Goal: Task Accomplishment & Management: Manage account settings

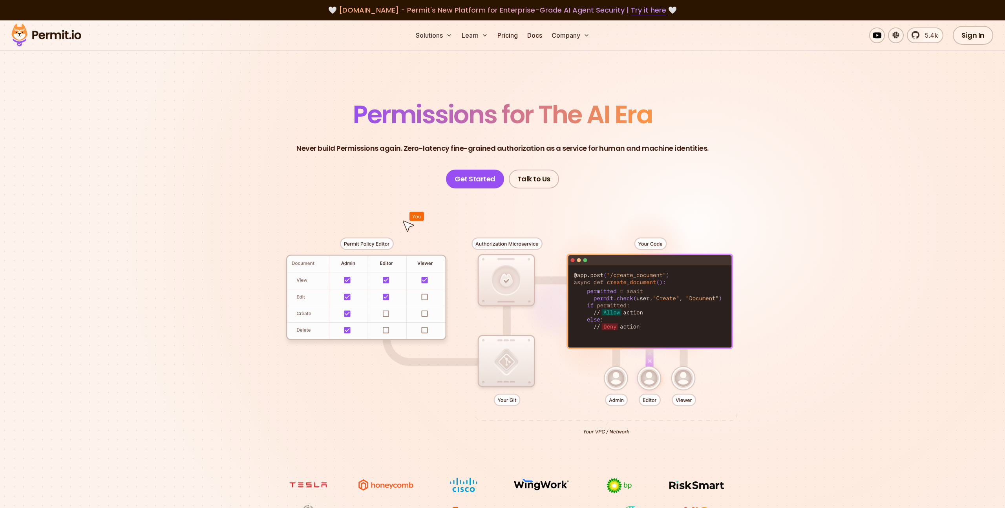
click at [386, 298] on div at bounding box center [503, 332] width 550 height 289
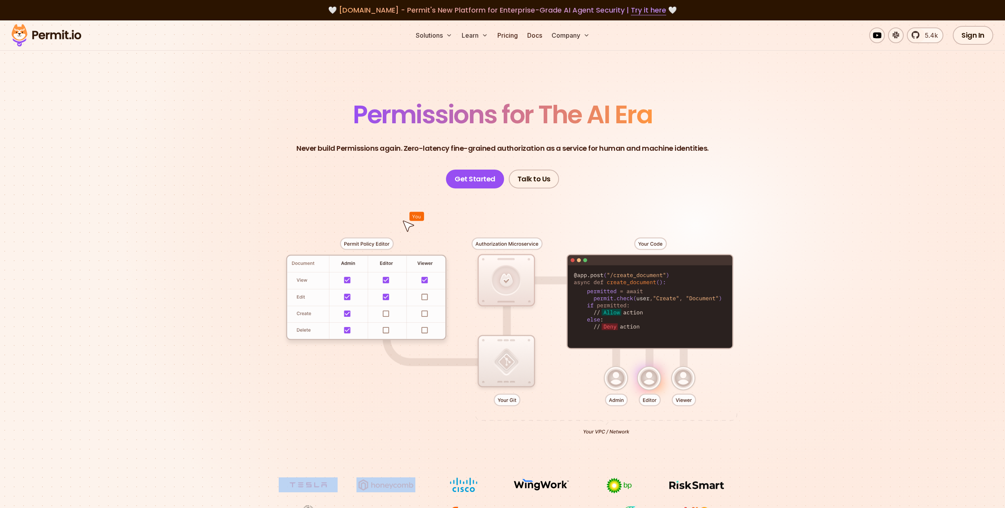
click at [386, 298] on div at bounding box center [503, 332] width 550 height 289
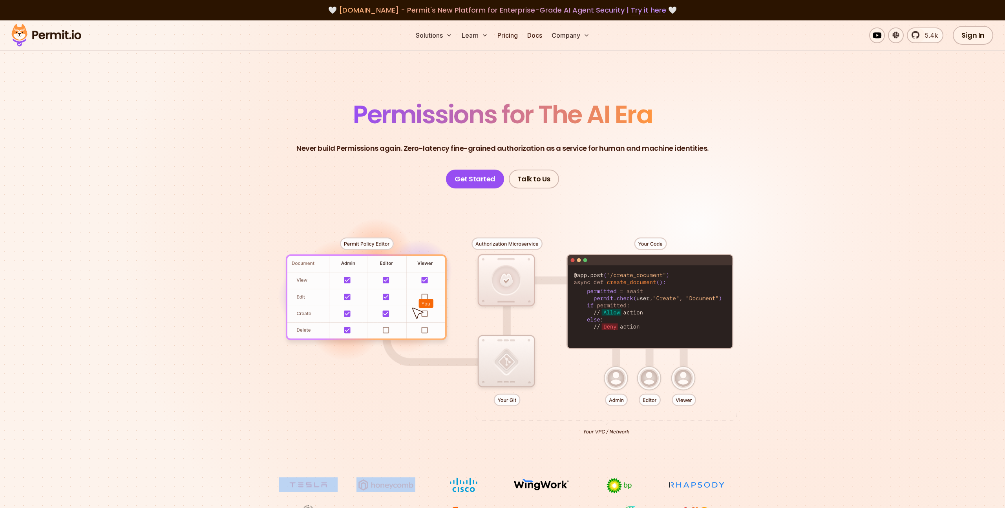
click at [239, 324] on div at bounding box center [503, 332] width 550 height 289
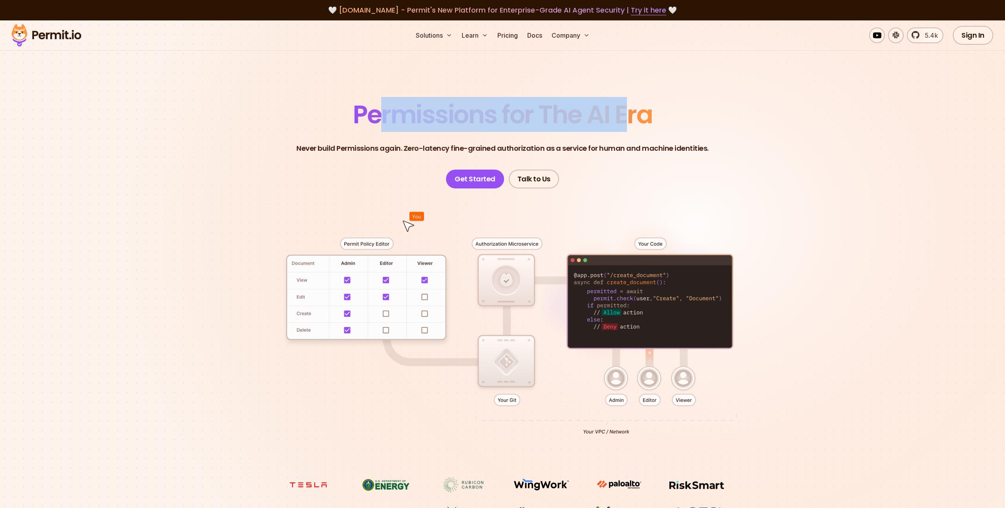
drag, startPoint x: 383, startPoint y: 103, endPoint x: 632, endPoint y: 109, distance: 248.6
click at [632, 109] on span "Permissions for The AI Era" at bounding box center [502, 114] width 299 height 35
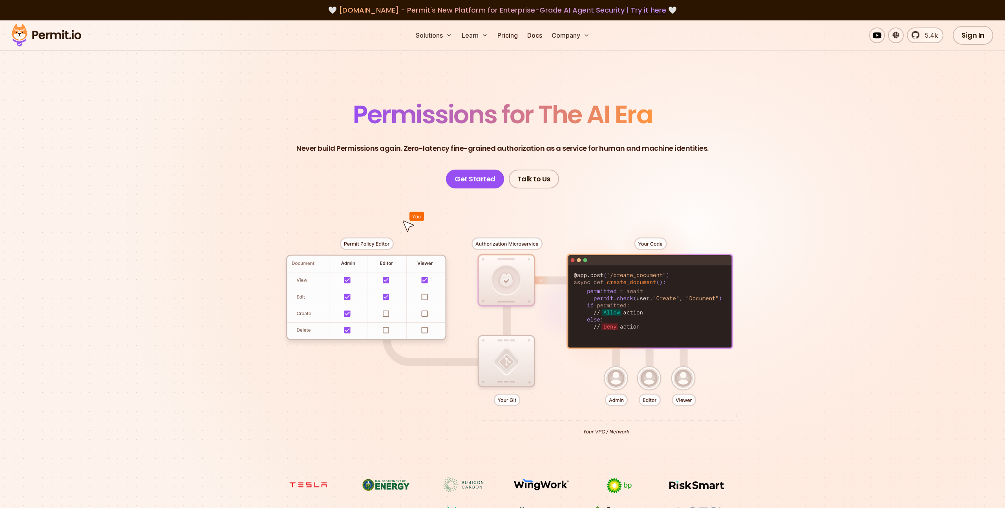
click at [367, 147] on p "Never build Permissions again. Zero-latency fine-grained authorization as a ser…" at bounding box center [502, 148] width 412 height 11
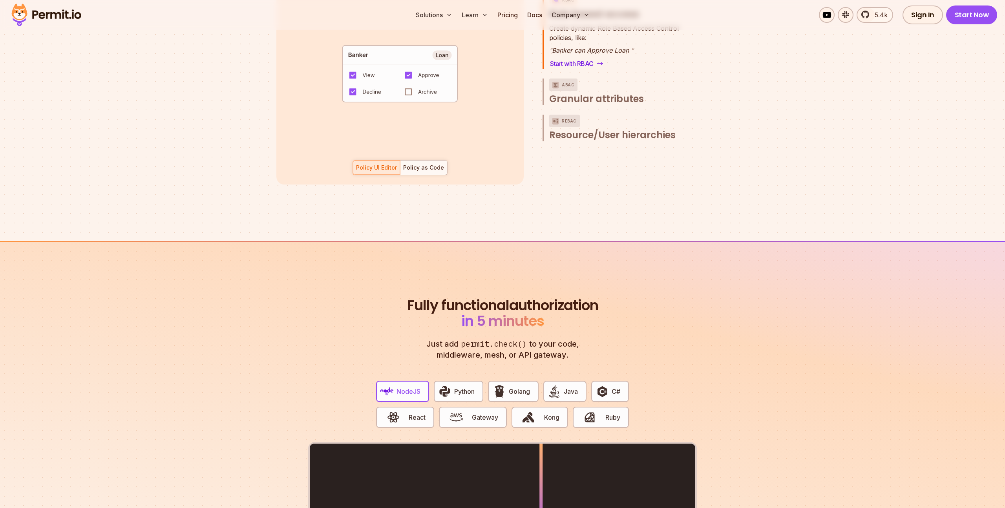
scroll to position [1417, 0]
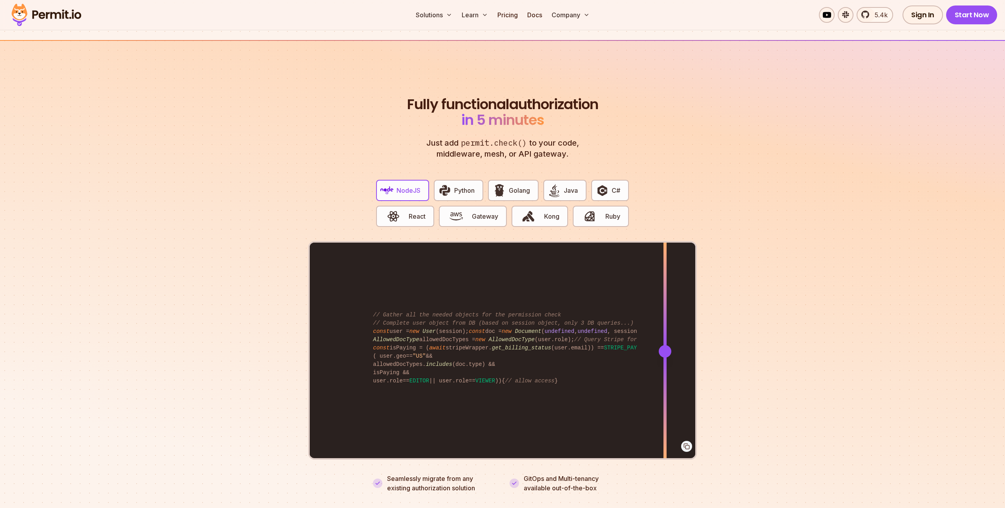
drag, startPoint x: 544, startPoint y: 345, endPoint x: 665, endPoint y: 305, distance: 127.4
click at [665, 305] on div at bounding box center [665, 351] width 3 height 217
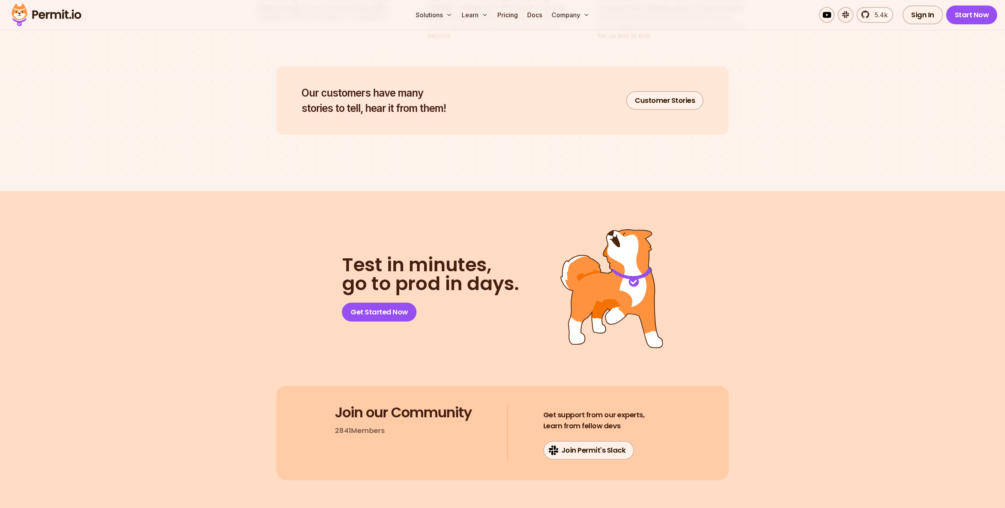
scroll to position [4055, 0]
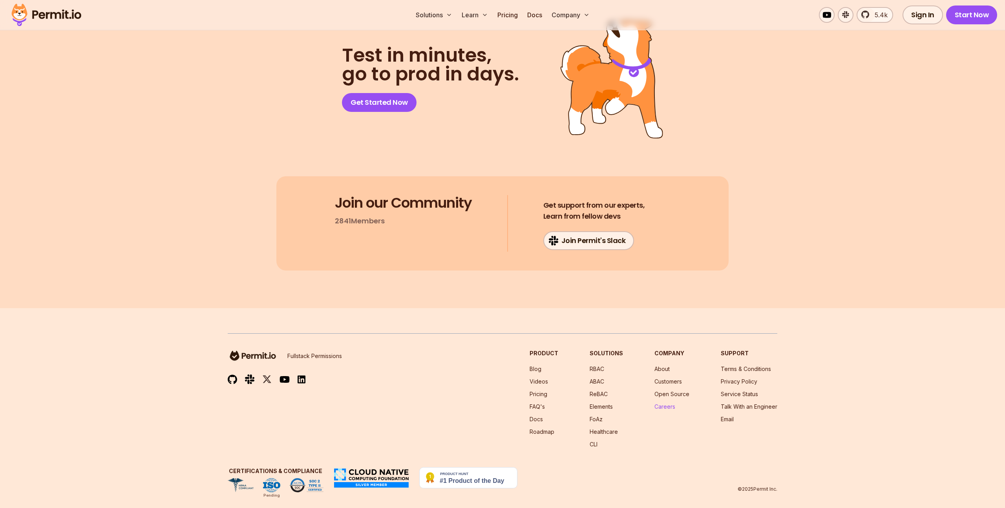
click at [668, 403] on link "Careers" at bounding box center [665, 406] width 21 height 7
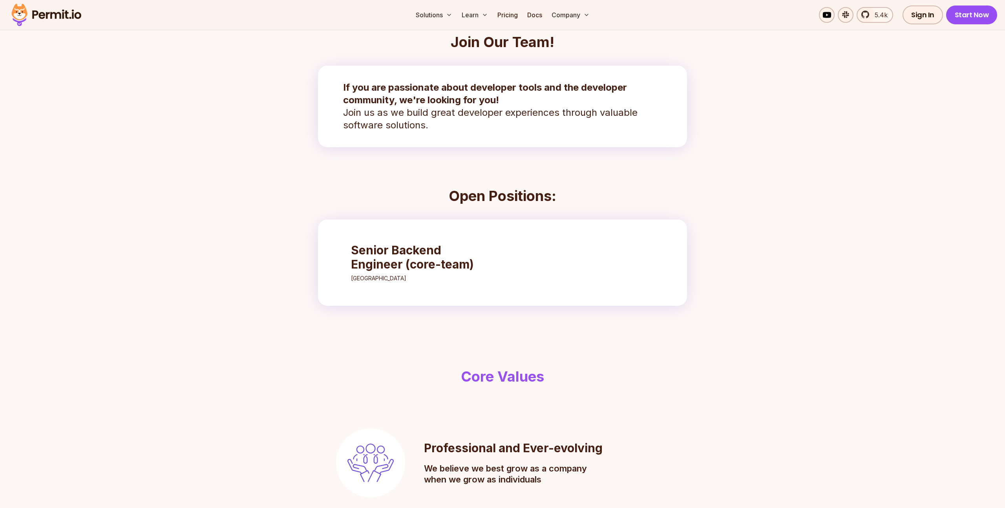
scroll to position [9, 0]
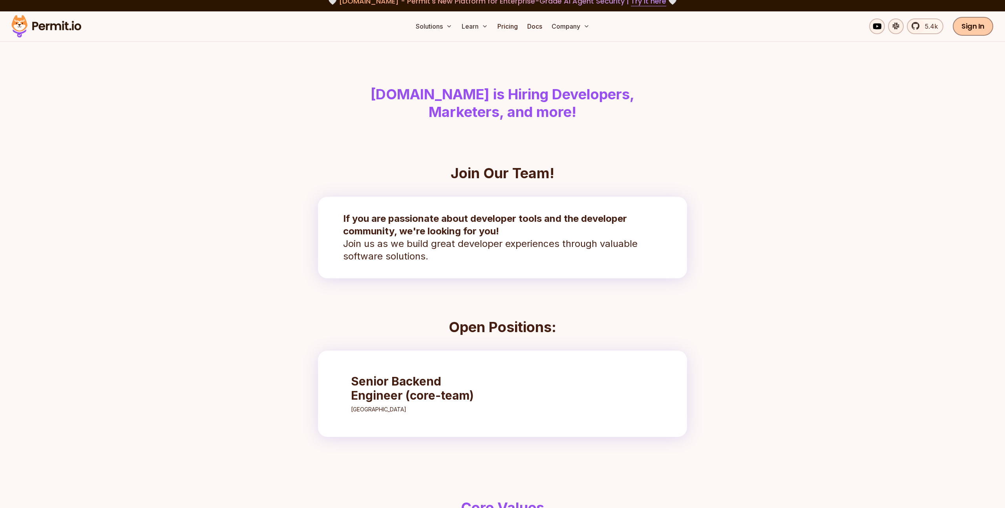
click at [978, 23] on link "Sign In" at bounding box center [973, 26] width 40 height 19
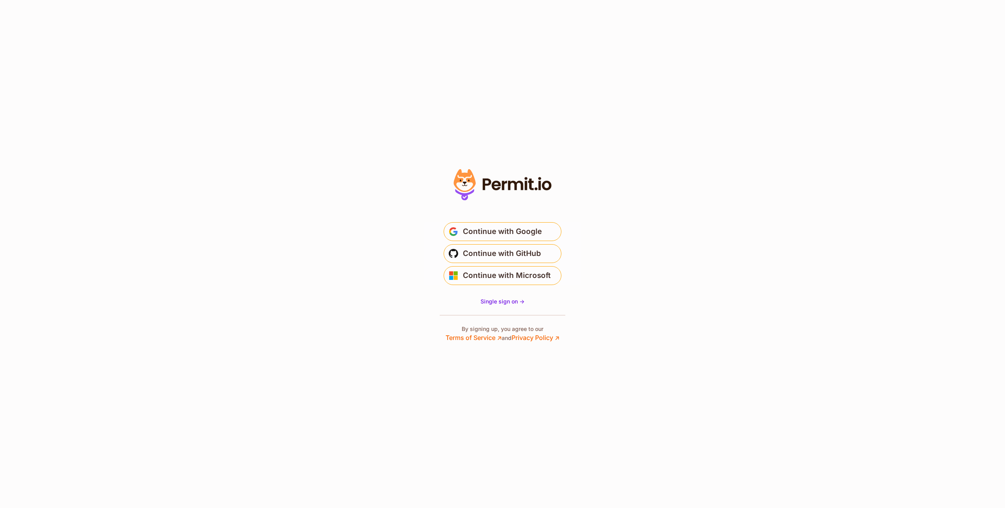
click at [669, 243] on section "* Or" at bounding box center [502, 254] width 1005 height 508
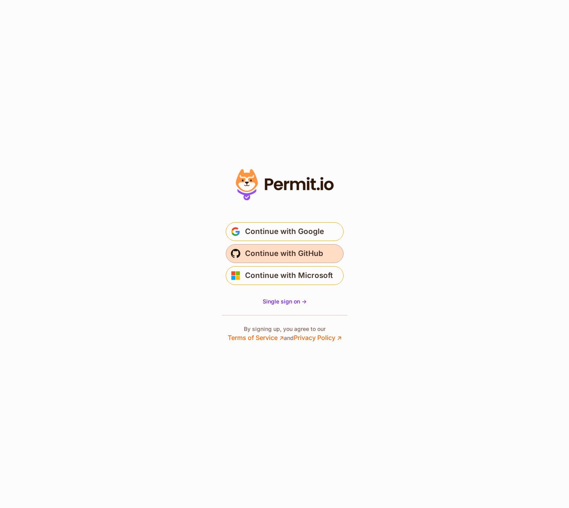
click at [298, 254] on span "Continue with GitHub" at bounding box center [284, 253] width 78 height 13
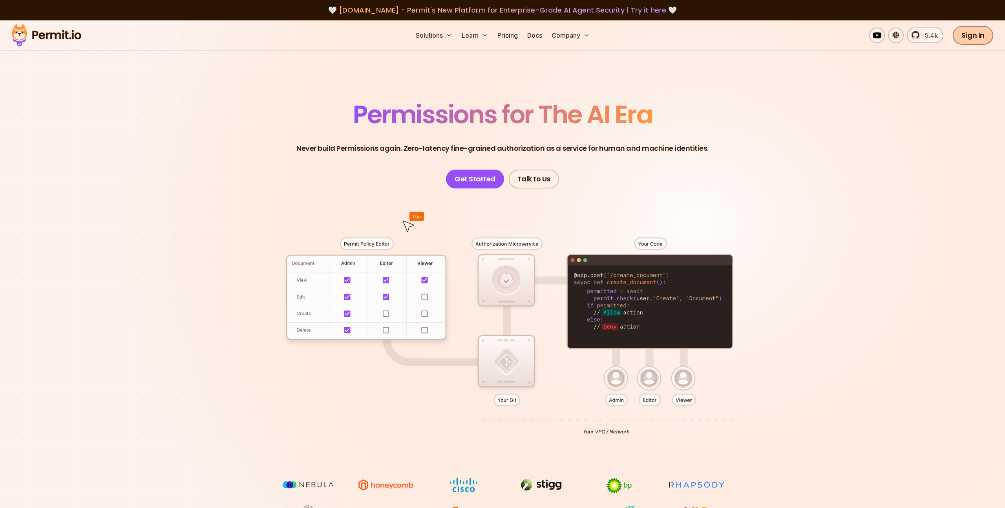
click at [979, 29] on link "Sign In" at bounding box center [973, 35] width 40 height 19
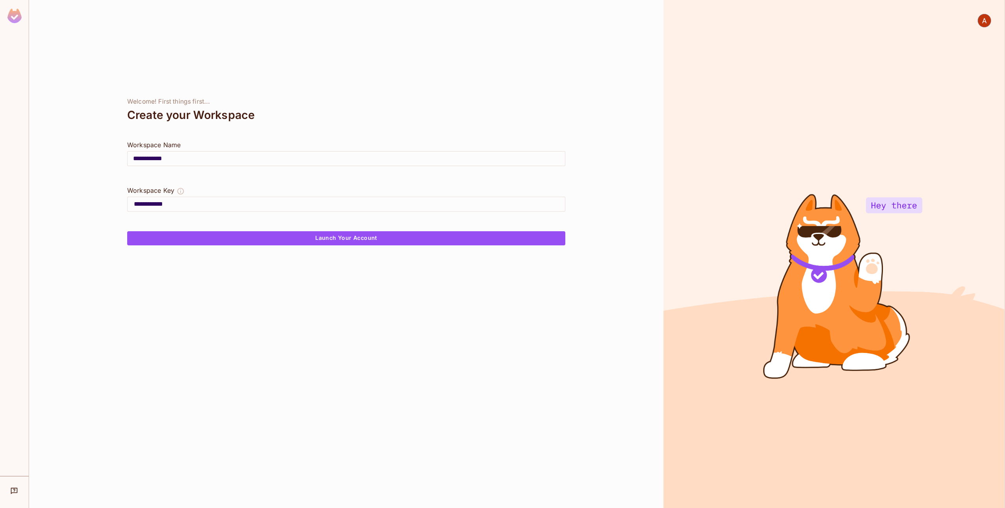
click at [184, 155] on input "**********" at bounding box center [346, 159] width 437 height 22
type input "*"
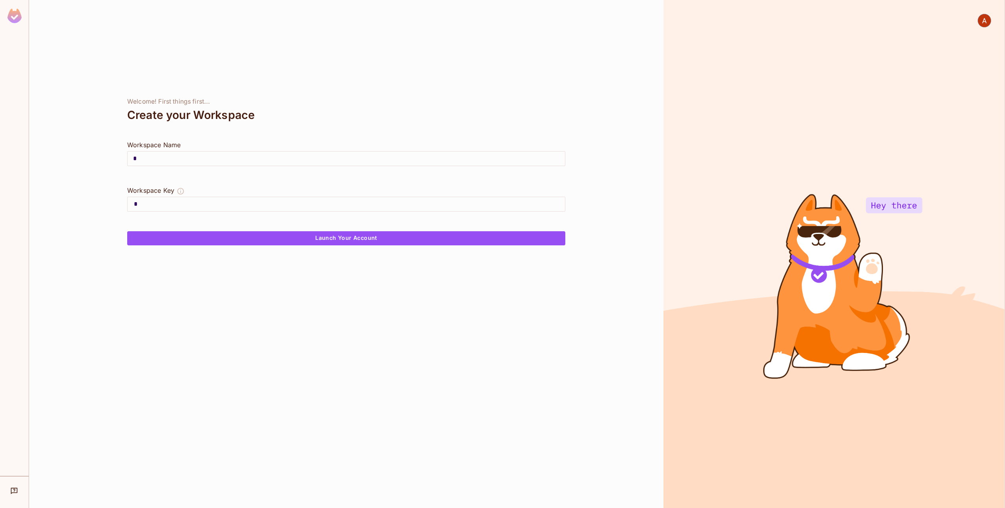
type input "**"
type input "***"
type input "****"
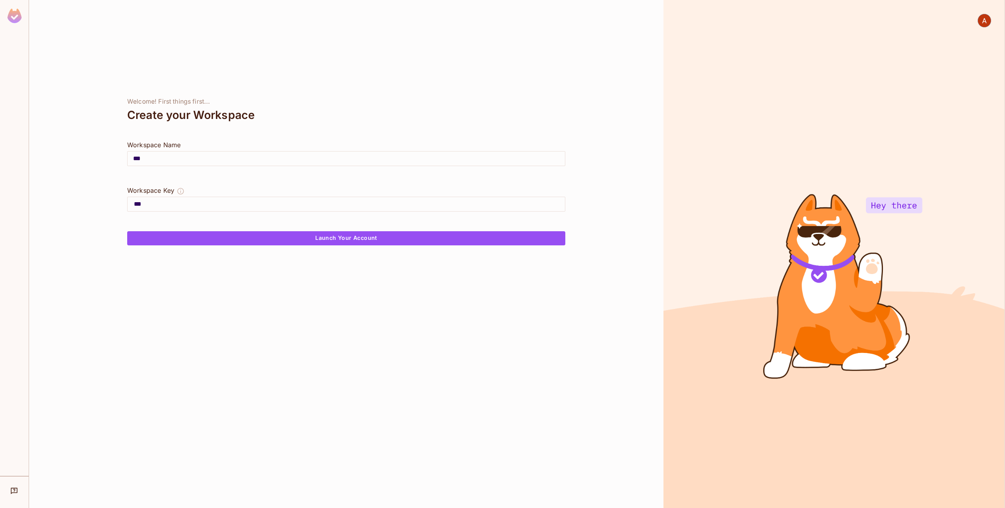
type input "****"
type input "*****"
type input "******"
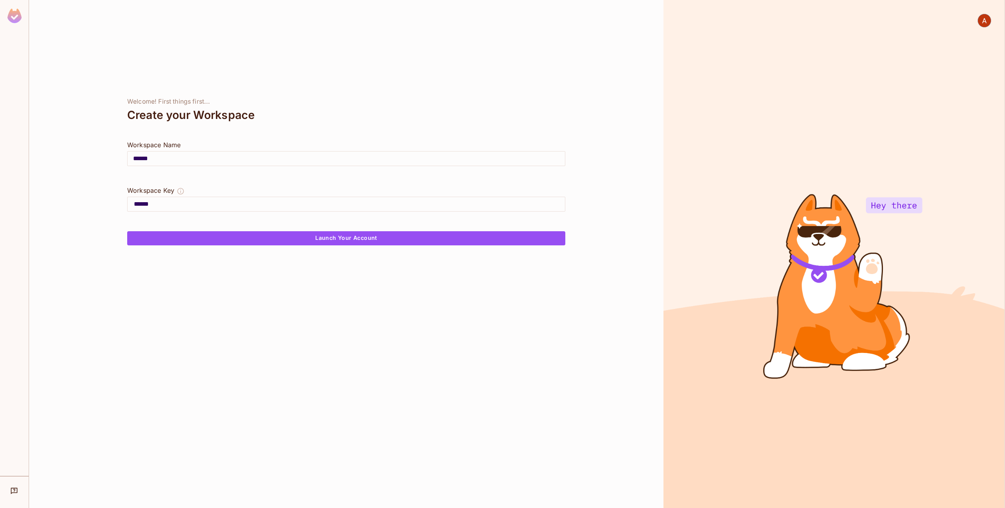
type input "*******"
type input "********"
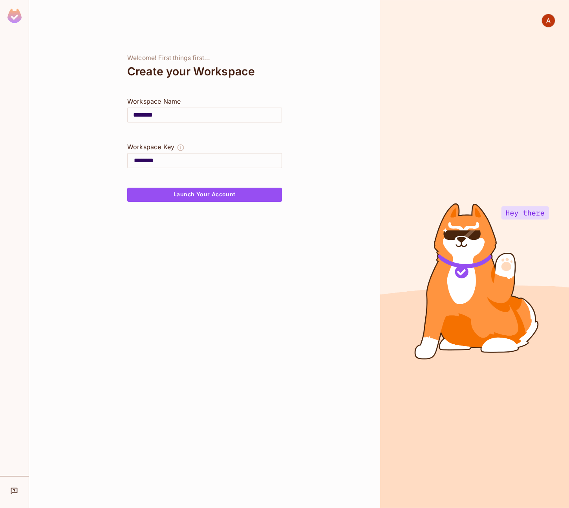
click at [547, 18] on img at bounding box center [548, 20] width 13 height 13
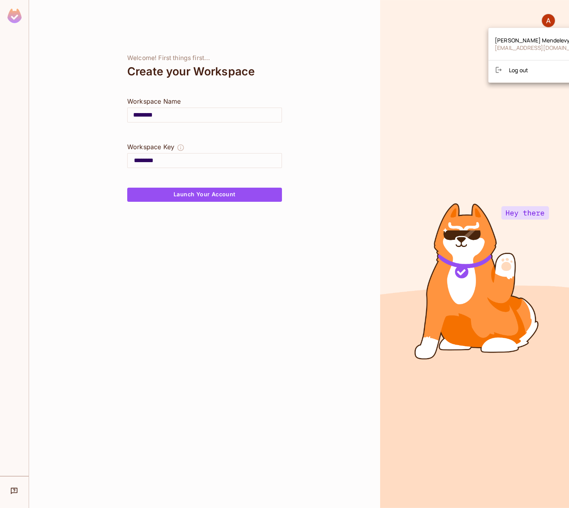
click at [504, 24] on div at bounding box center [284, 254] width 569 height 508
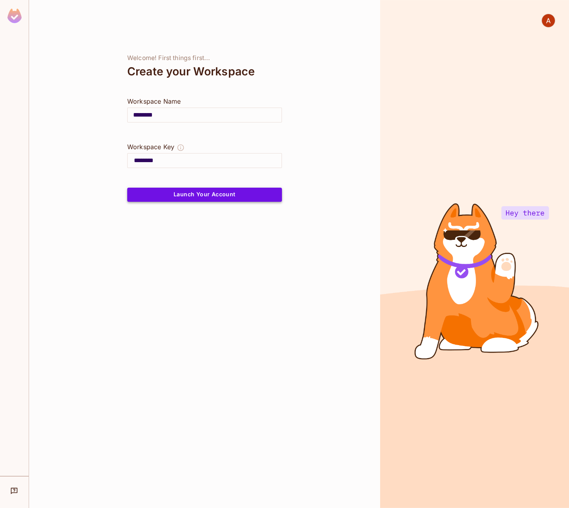
click at [223, 194] on button "Launch Your Account" at bounding box center [204, 195] width 155 height 14
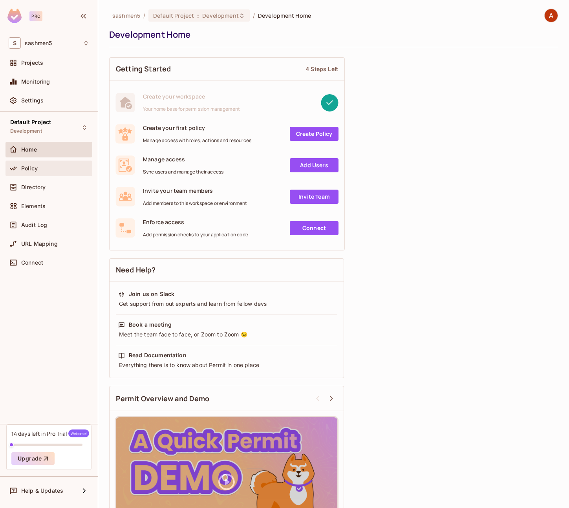
click at [63, 167] on div "Policy" at bounding box center [55, 168] width 68 height 6
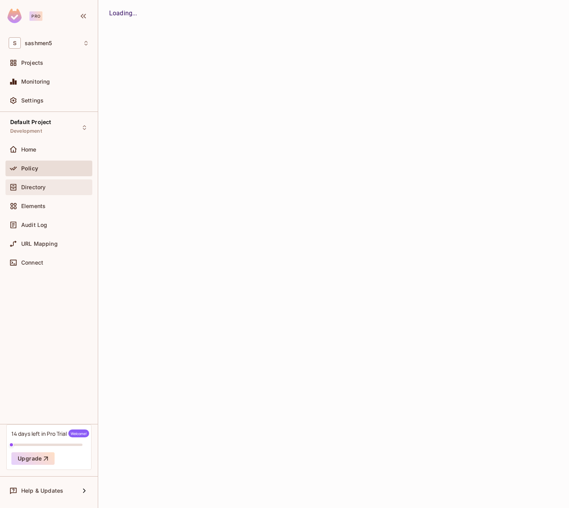
click at [63, 186] on div "Directory" at bounding box center [55, 187] width 68 height 6
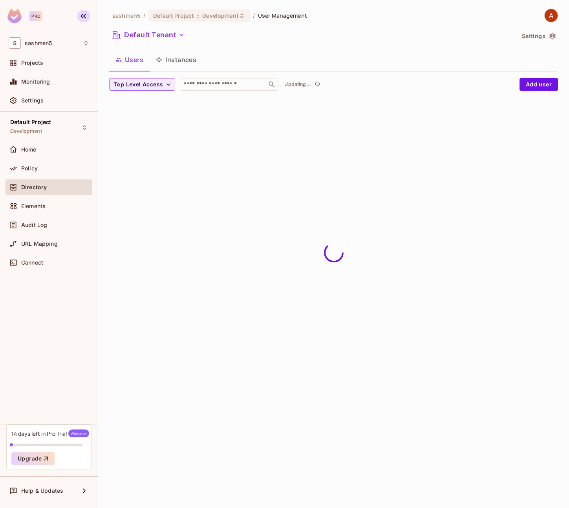
click at [87, 13] on icon "button" at bounding box center [83, 15] width 9 height 9
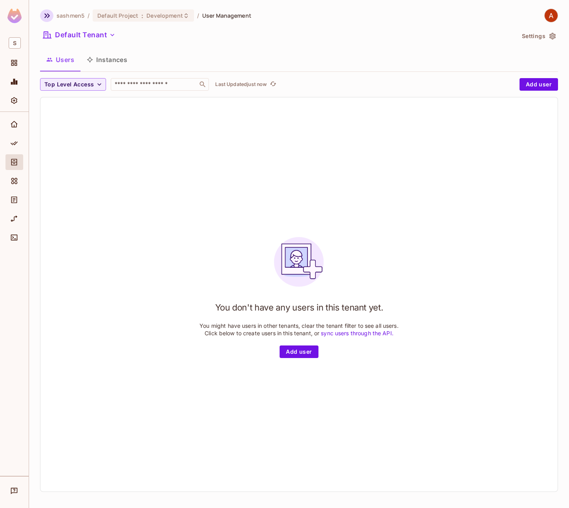
click at [48, 17] on icon "button" at bounding box center [46, 15] width 5 height 5
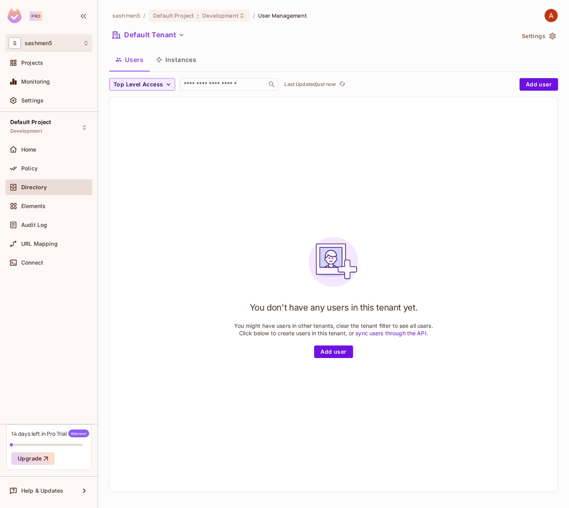
click at [63, 44] on div "S sashmen5" at bounding box center [49, 42] width 80 height 11
click at [63, 43] on div at bounding box center [284, 254] width 569 height 508
click at [69, 65] on div "Projects" at bounding box center [55, 63] width 68 height 6
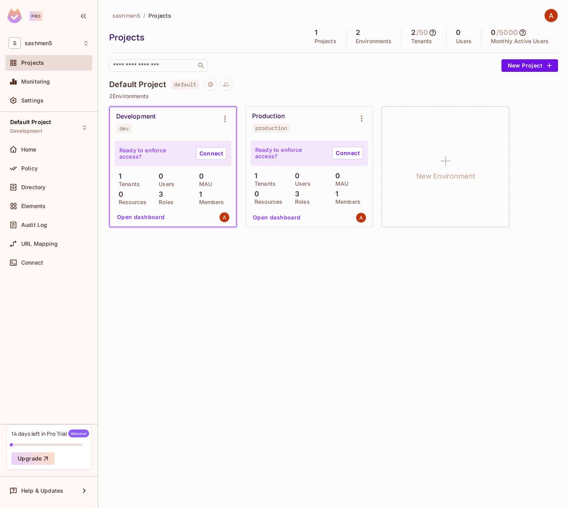
click at [70, 90] on div "Monitoring" at bounding box center [48, 83] width 87 height 19
click at [71, 75] on div "Monitoring" at bounding box center [48, 82] width 87 height 16
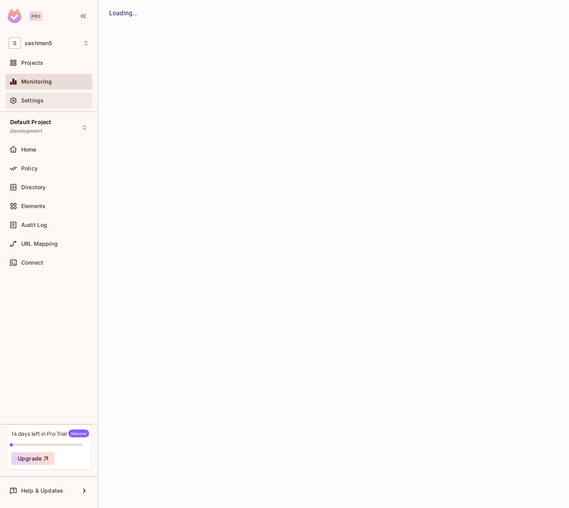
click at [73, 104] on div "Settings" at bounding box center [49, 100] width 80 height 9
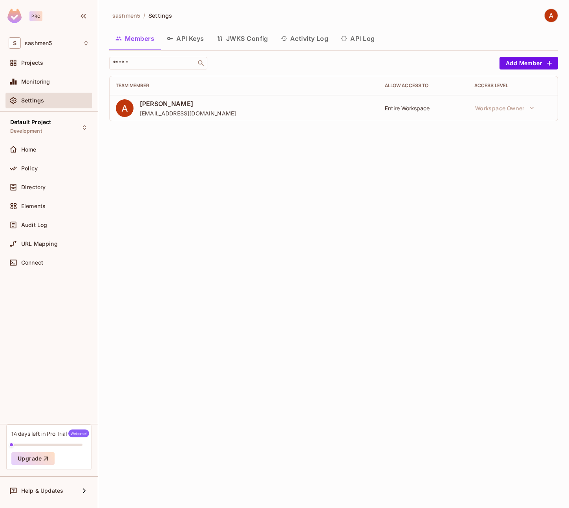
click at [177, 44] on button "API Keys" at bounding box center [186, 39] width 50 height 20
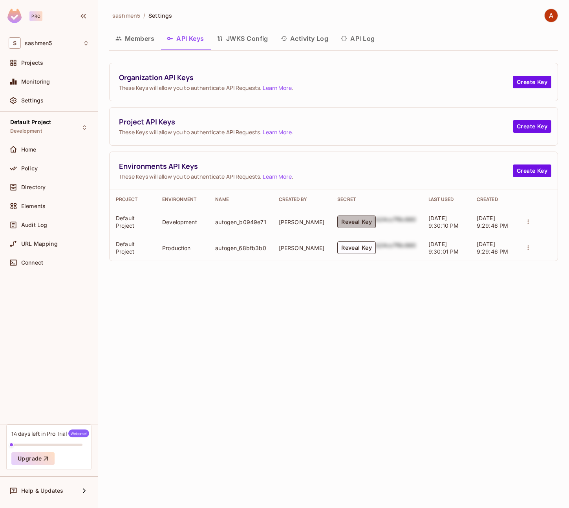
click at [357, 223] on button "Reveal Key" at bounding box center [356, 222] width 38 height 13
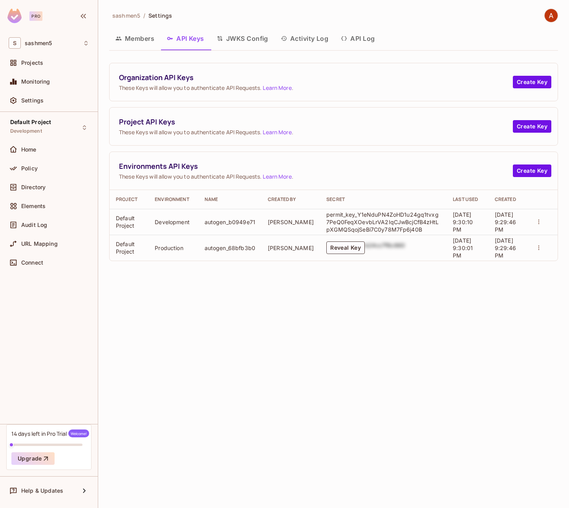
click at [392, 320] on div "sashmen5 / Settings Members API Keys JWKS Config Activity Log API Log Organizat…" at bounding box center [333, 254] width 471 height 508
click at [539, 221] on icon "actions" at bounding box center [538, 221] width 1 height 5
click at [539, 221] on div at bounding box center [284, 254] width 569 height 508
click at [541, 247] on icon "actions" at bounding box center [538, 247] width 7 height 7
click at [474, 164] on div at bounding box center [284, 254] width 569 height 508
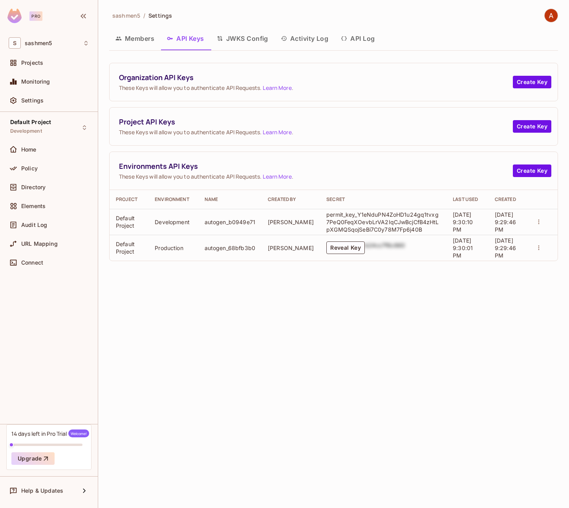
click at [256, 42] on button "JWKS Config" at bounding box center [242, 39] width 64 height 20
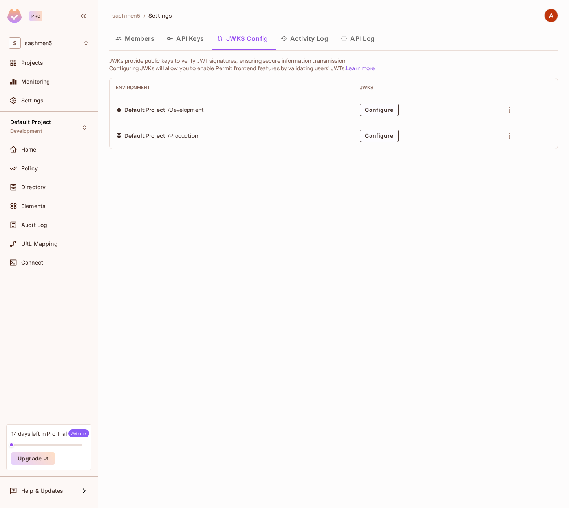
click at [301, 40] on button "Activity Log" at bounding box center [304, 39] width 60 height 20
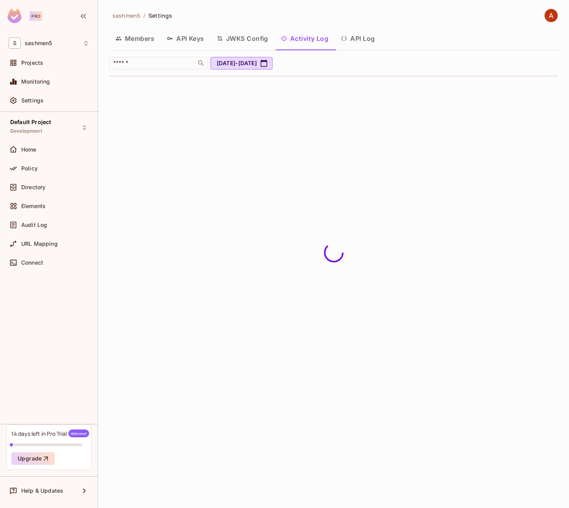
click at [364, 38] on button "API Log" at bounding box center [358, 39] width 46 height 20
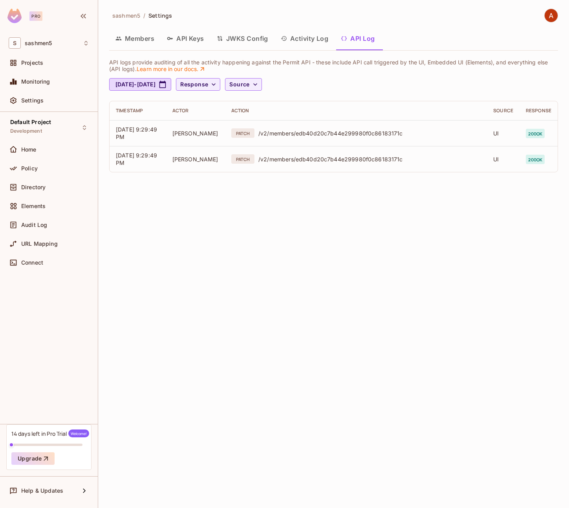
click at [304, 33] on button "Activity Log" at bounding box center [304, 39] width 60 height 20
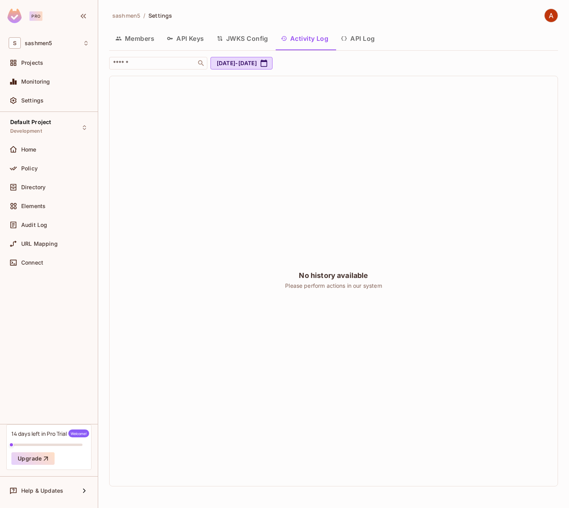
click at [237, 37] on button "JWKS Config" at bounding box center [242, 39] width 64 height 20
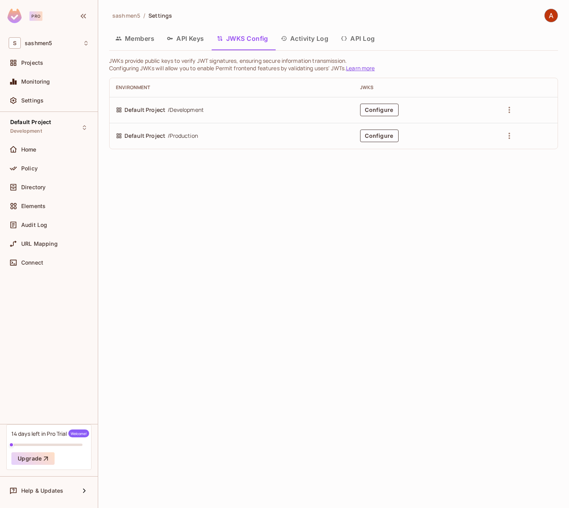
click at [187, 111] on span "/ Development" at bounding box center [186, 110] width 36 height 9
click at [291, 40] on button "Activity Log" at bounding box center [304, 39] width 60 height 20
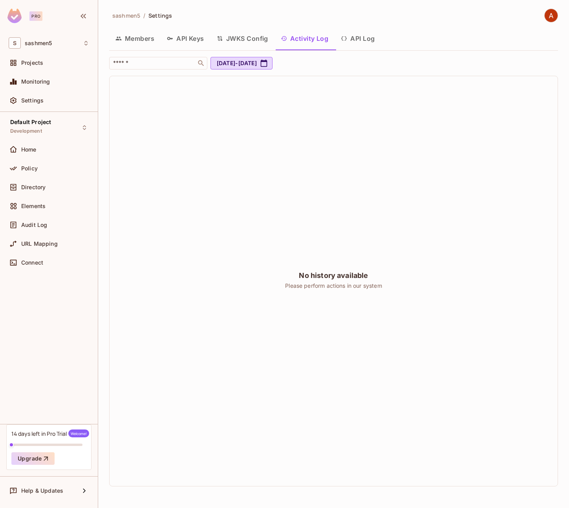
click at [188, 41] on button "API Keys" at bounding box center [186, 39] width 50 height 20
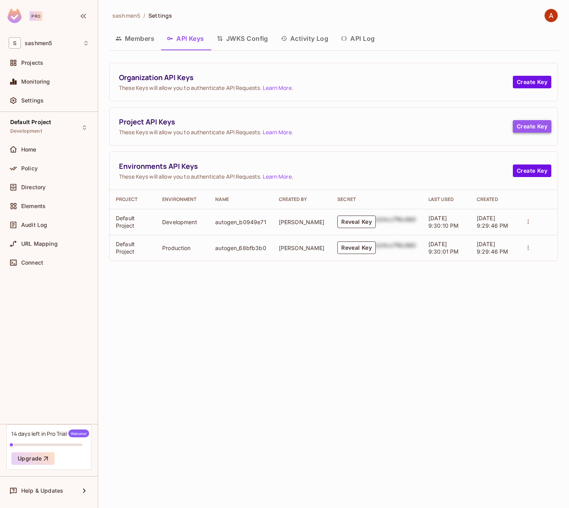
click at [535, 128] on button "Create Key" at bounding box center [532, 126] width 38 height 13
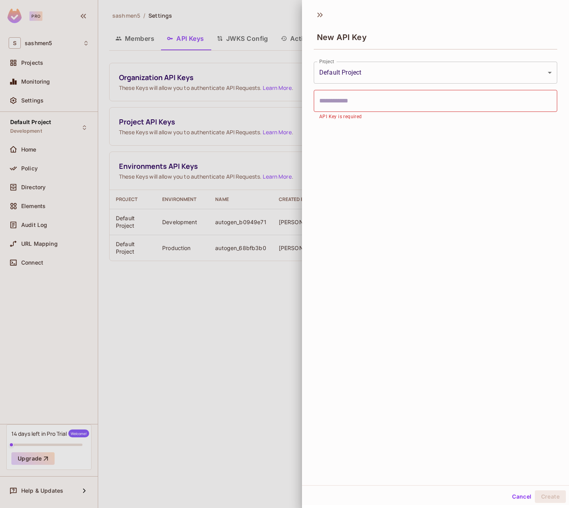
click at [276, 27] on div at bounding box center [284, 254] width 569 height 508
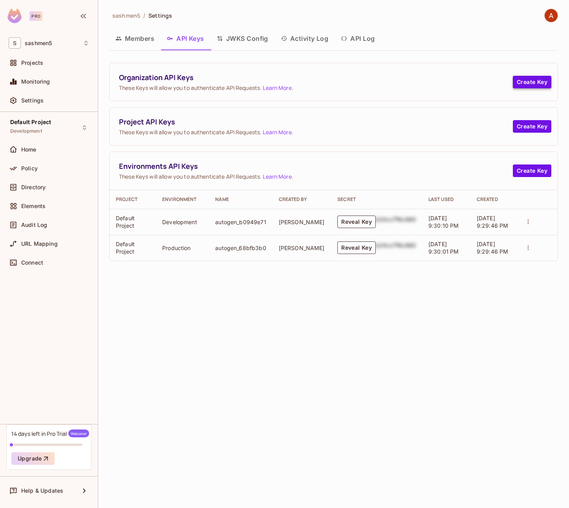
click at [537, 86] on button "Create Key" at bounding box center [532, 82] width 38 height 13
click at [50, 89] on div "Monitoring" at bounding box center [48, 82] width 87 height 16
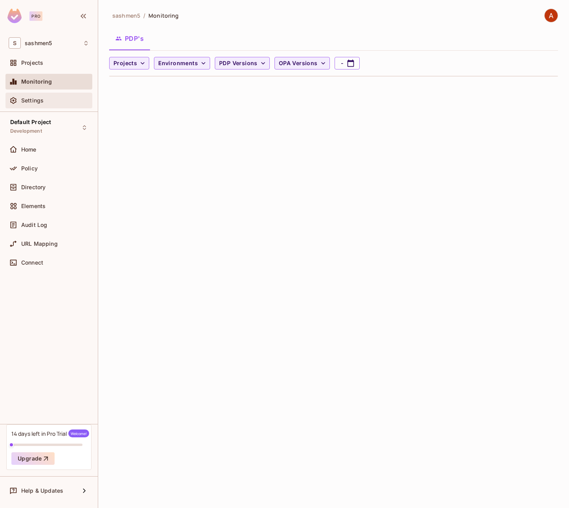
click at [58, 104] on div "Settings" at bounding box center [55, 100] width 68 height 6
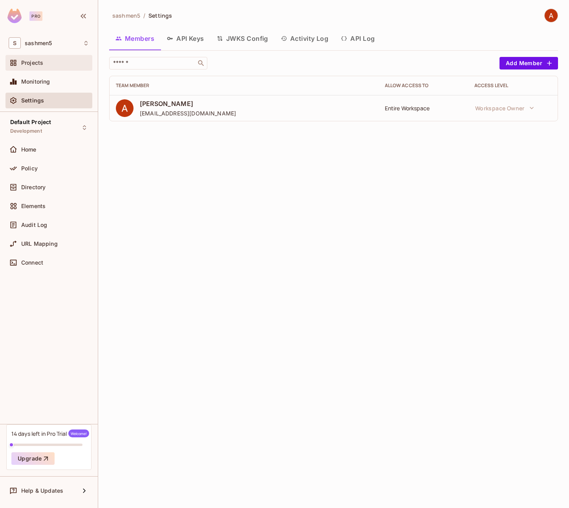
click at [58, 62] on div "Projects" at bounding box center [55, 63] width 68 height 6
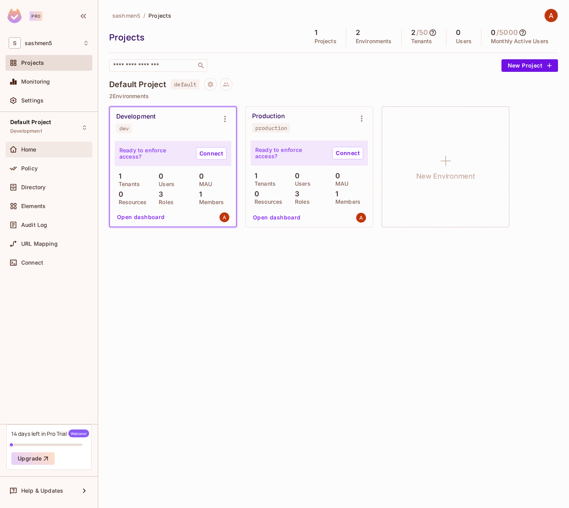
click at [62, 154] on div "Home" at bounding box center [48, 150] width 87 height 16
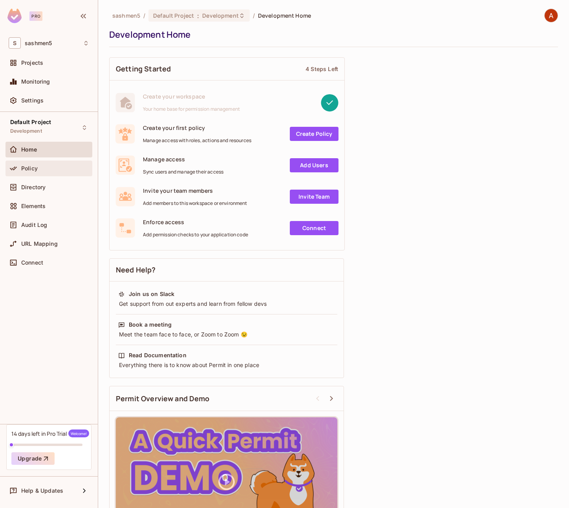
click at [64, 169] on div "Policy" at bounding box center [55, 168] width 68 height 6
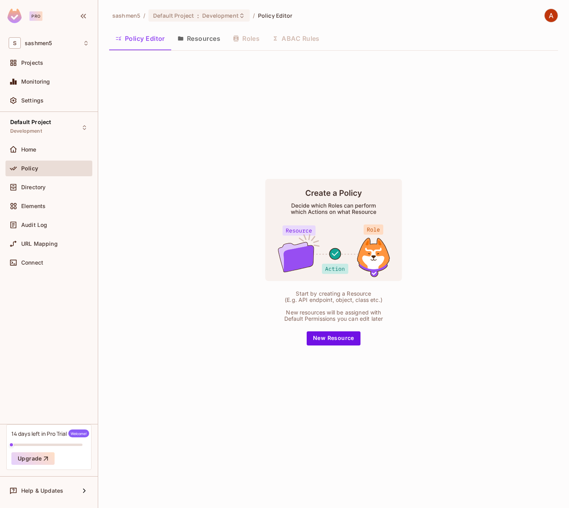
click at [361, 412] on div "Start by creating a Resource (E.g. API endpoint, object, class etc.) New resour…" at bounding box center [333, 262] width 449 height 410
click at [340, 341] on button "New Resource" at bounding box center [334, 338] width 54 height 14
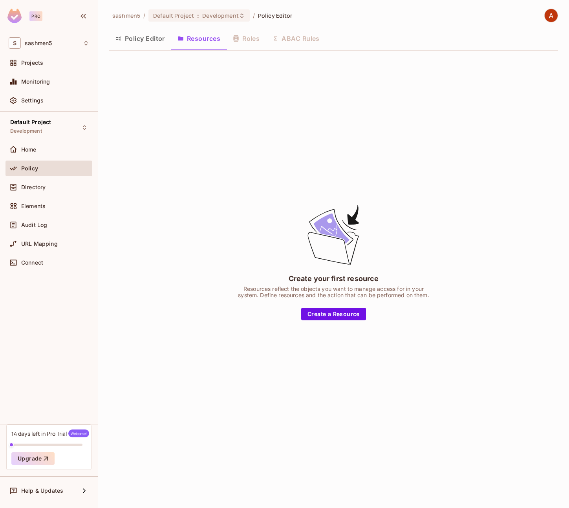
drag, startPoint x: 336, startPoint y: 317, endPoint x: 374, endPoint y: 354, distance: 52.8
click at [372, 356] on div "Create your first resource Resources reflect the objects you want to manage acc…" at bounding box center [333, 262] width 449 height 410
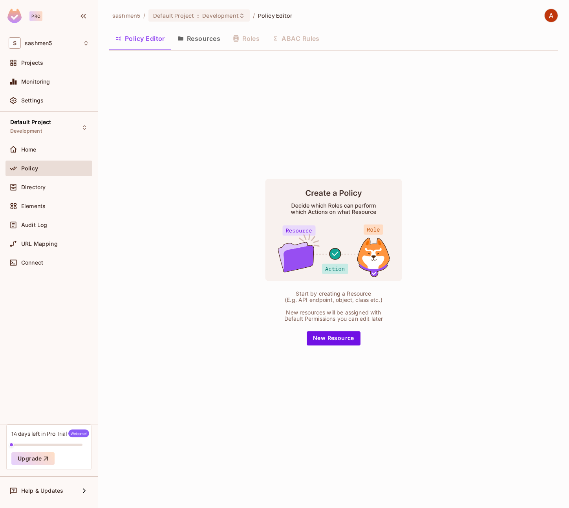
drag, startPoint x: 335, startPoint y: 340, endPoint x: 398, endPoint y: 388, distance: 78.4
click at [397, 388] on div "Start by creating a Resource (E.g. API endpoint, object, class etc.) New resour…" at bounding box center [333, 262] width 449 height 410
click at [398, 388] on div "Start by creating a Resource (E.g. API endpoint, object, class etc.) New resour…" at bounding box center [333, 262] width 449 height 410
click at [265, 16] on span "Policy Editor" at bounding box center [275, 15] width 35 height 7
click at [204, 33] on button "Resources" at bounding box center [198, 39] width 55 height 20
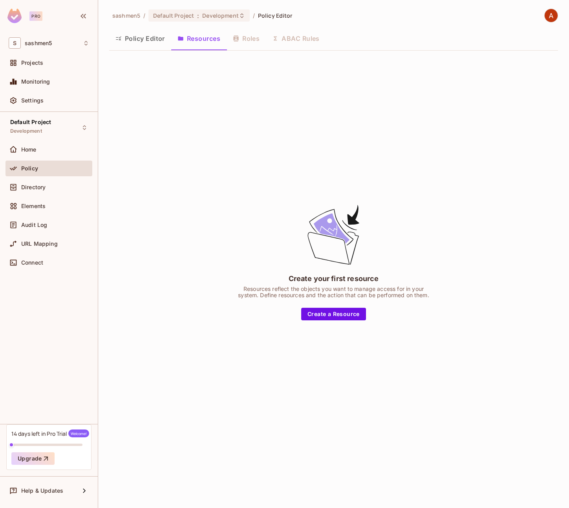
click at [166, 35] on button "Policy Editor" at bounding box center [140, 39] width 62 height 20
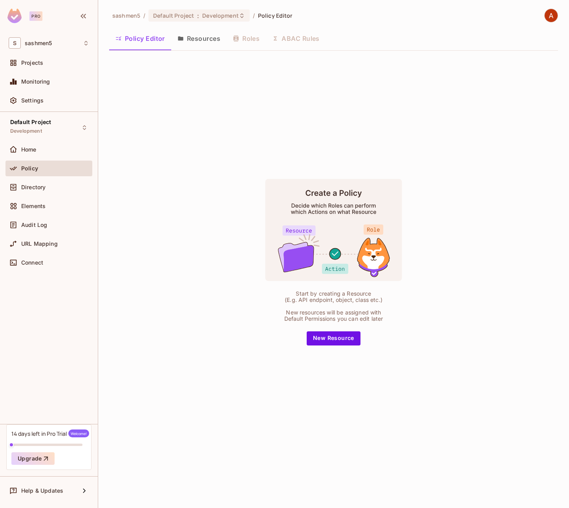
click at [190, 38] on button "Resources" at bounding box center [198, 39] width 55 height 20
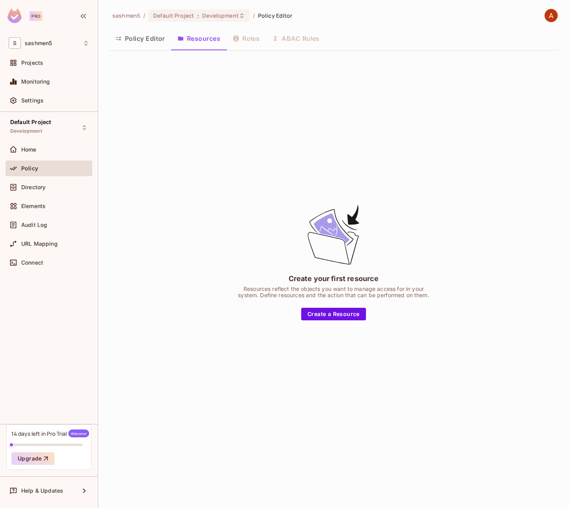
click at [150, 39] on button "Policy Editor" at bounding box center [140, 39] width 62 height 20
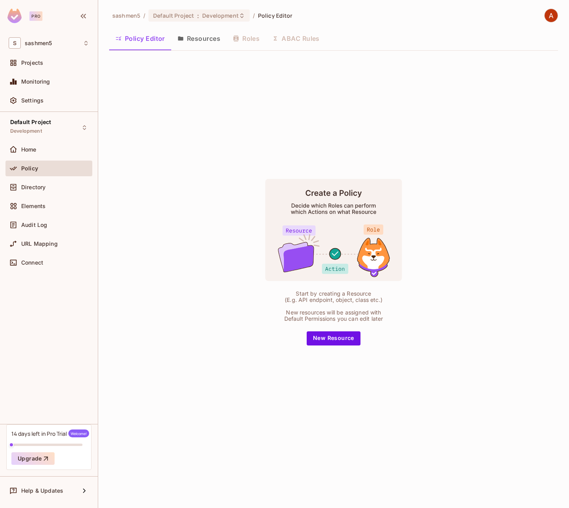
click at [201, 43] on button "Resources" at bounding box center [198, 39] width 55 height 20
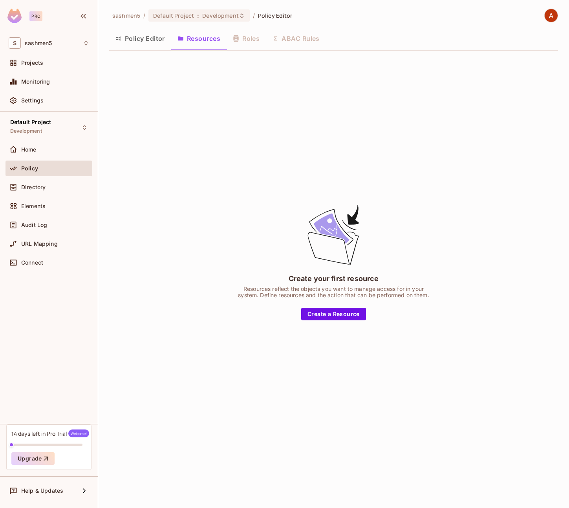
click at [164, 38] on button "Policy Editor" at bounding box center [140, 39] width 62 height 20
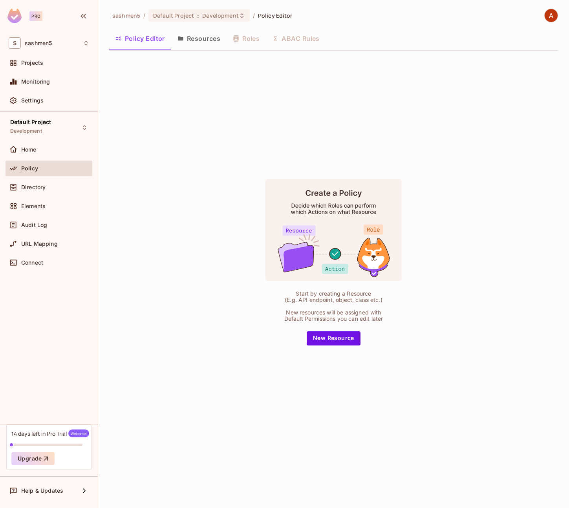
click at [190, 38] on button "Resources" at bounding box center [198, 39] width 55 height 20
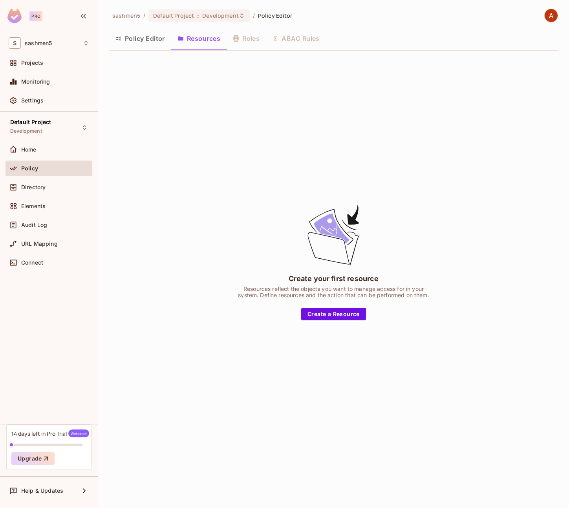
click at [144, 34] on button "Policy Editor" at bounding box center [140, 39] width 62 height 20
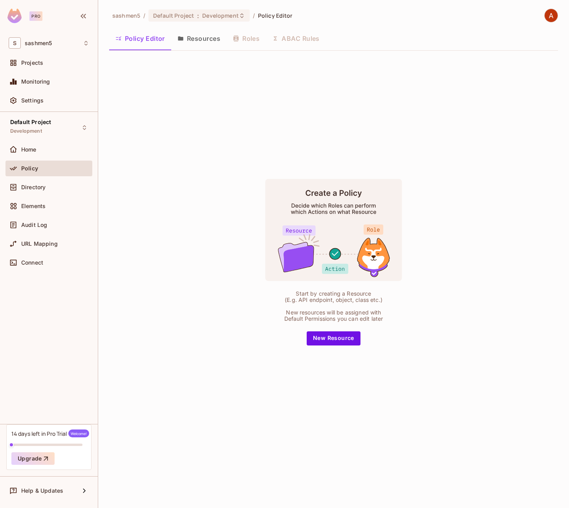
click at [197, 42] on button "Resources" at bounding box center [198, 39] width 55 height 20
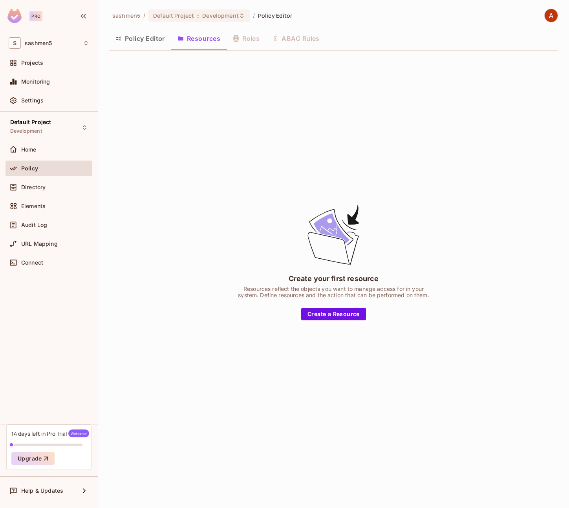
click at [490, 391] on div "Create your first resource Resources reflect the objects you want to manage acc…" at bounding box center [333, 262] width 449 height 410
